Goal: Check status: Check status

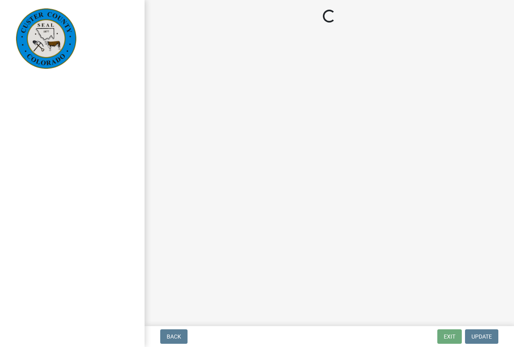
select select "cd09b013-b94f-4524-a046-a3f04ce1867e"
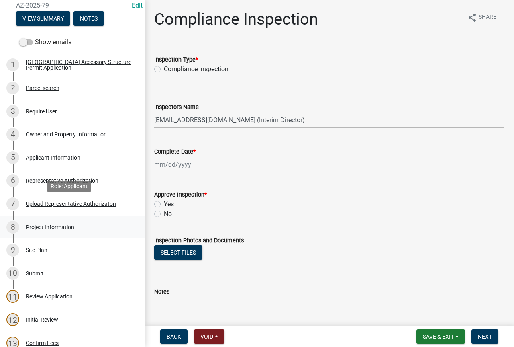
scroll to position [121, 0]
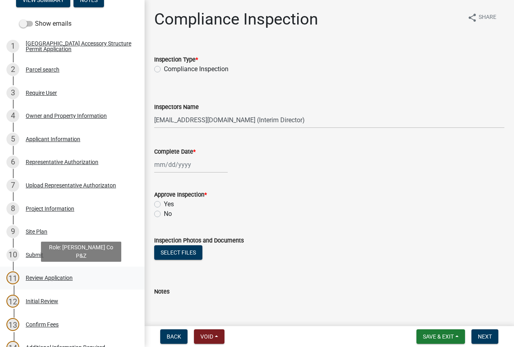
click at [64, 280] on div "Review Application" at bounding box center [49, 278] width 47 height 6
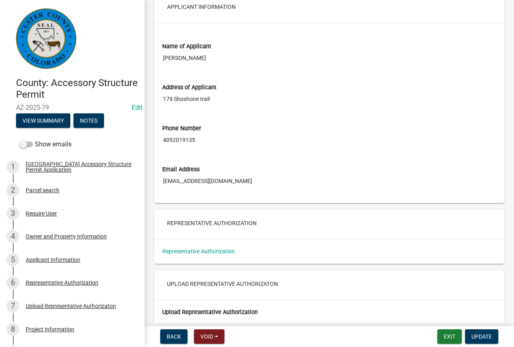
scroll to position [1608, 0]
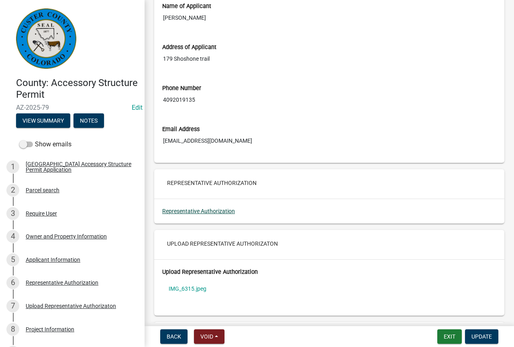
click at [227, 214] on link "Representative Authorization" at bounding box center [198, 211] width 73 height 6
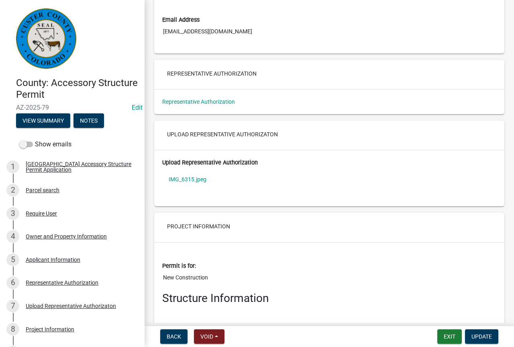
scroll to position [1728, 0]
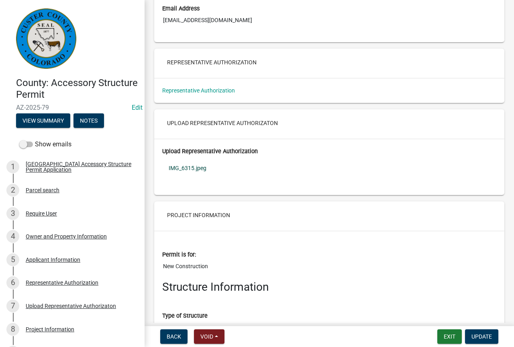
click at [196, 175] on link "IMG_6315.jpeg" at bounding box center [329, 168] width 334 height 18
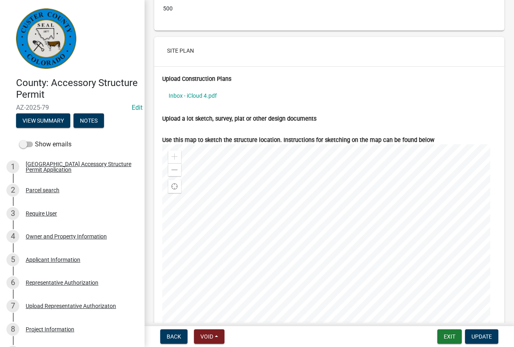
scroll to position [3312, 0]
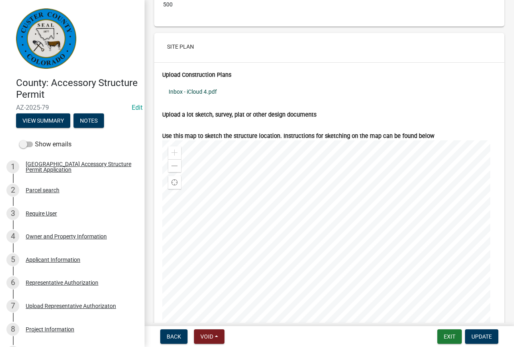
click at [202, 97] on link "Inbox - iCloud 4.pdf" at bounding box center [329, 91] width 334 height 18
click at [173, 169] on span at bounding box center [175, 166] width 6 height 6
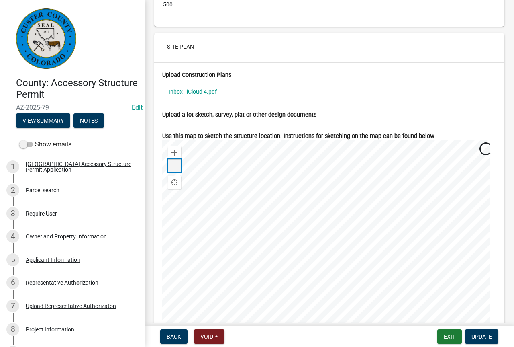
click at [174, 169] on span at bounding box center [175, 166] width 6 height 6
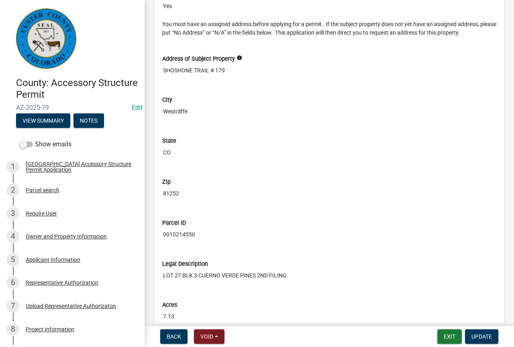
scroll to position [967, 0]
